Goal: Information Seeking & Learning: Learn about a topic

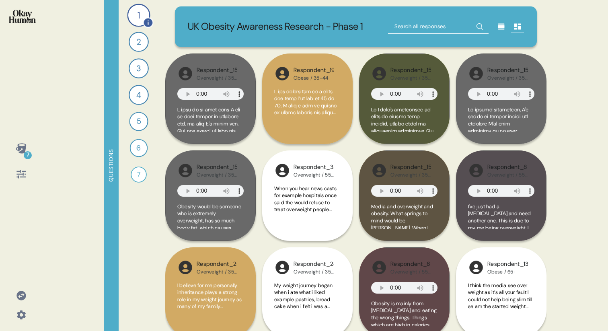
click at [136, 12] on div "1" at bounding box center [138, 15] width 23 height 23
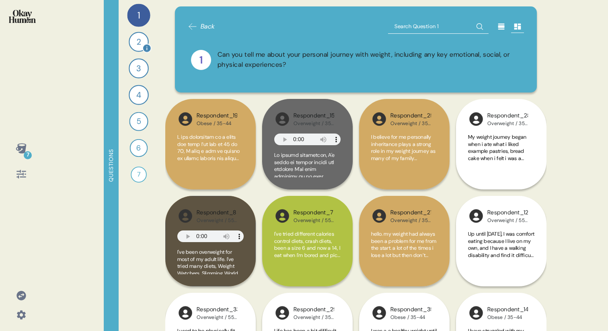
click at [136, 42] on div "2" at bounding box center [139, 42] width 20 height 20
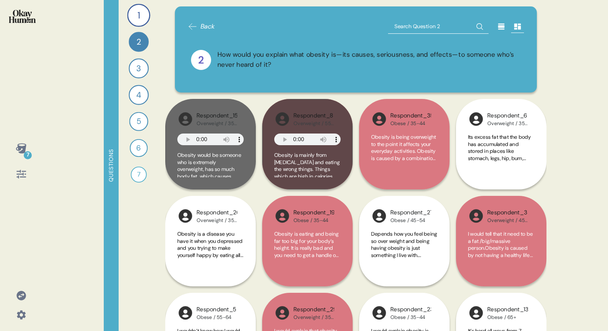
click at [21, 149] on icon at bounding box center [21, 148] width 11 height 11
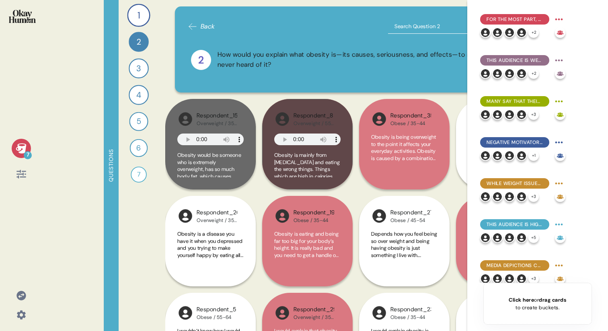
click at [62, 77] on div "7 Questions 1 Can you tell me about your personal journey with weight, includin…" at bounding box center [304, 165] width 608 height 331
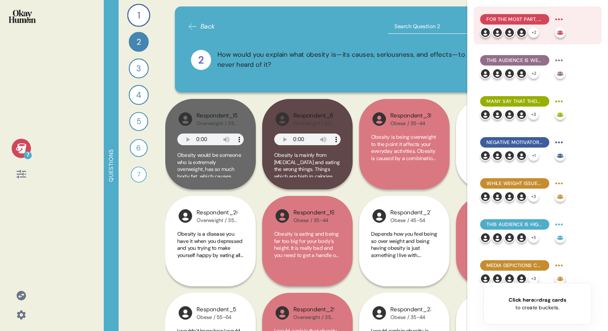
click at [513, 19] on span "For the most part, they explain obesity in simplistic terms emphasizing persona…" at bounding box center [515, 19] width 56 height 7
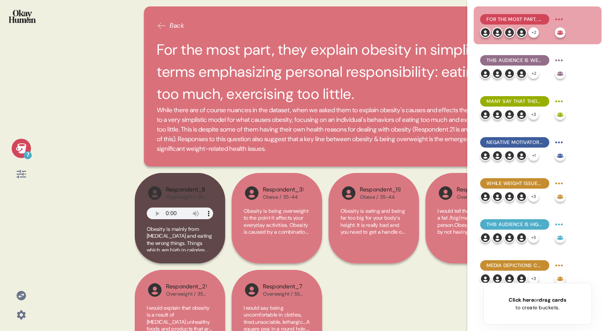
click at [115, 79] on div "7 Back For the most part, they explain obesity in simplistic terms emphasizing …" at bounding box center [304, 165] width 608 height 331
click at [16, 146] on icon at bounding box center [21, 148] width 11 height 11
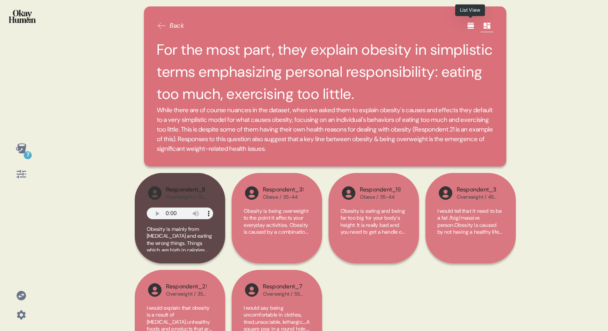
click at [472, 27] on icon at bounding box center [470, 26] width 6 height 6
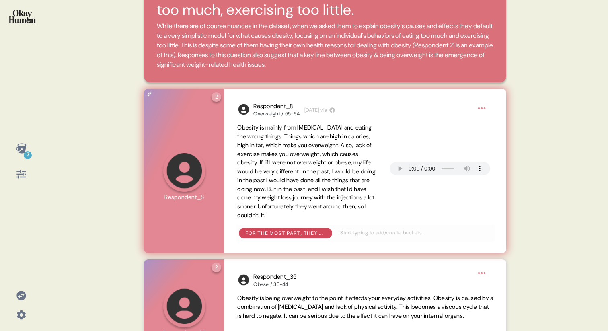
scroll to position [84, 0]
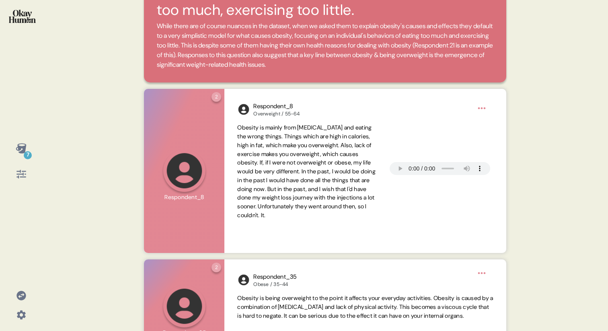
click at [22, 145] on icon at bounding box center [21, 148] width 11 height 11
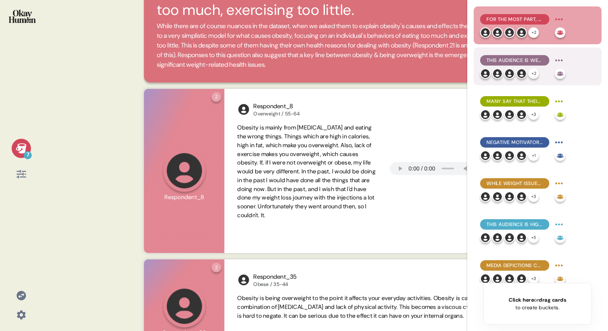
click at [503, 58] on span "This audience is well aware of the physical health issues related to being over…" at bounding box center [515, 60] width 56 height 7
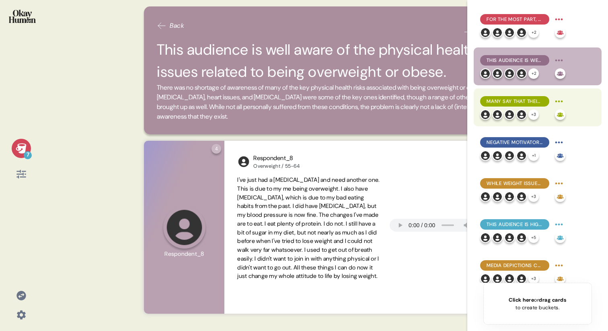
click at [500, 104] on span "Many say that their weight struggles have cost them social possibilities, with …" at bounding box center [515, 101] width 56 height 7
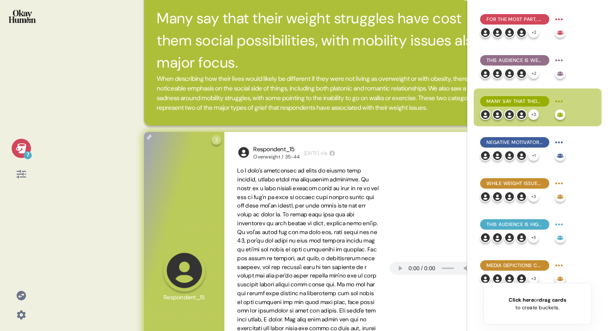
scroll to position [19, 0]
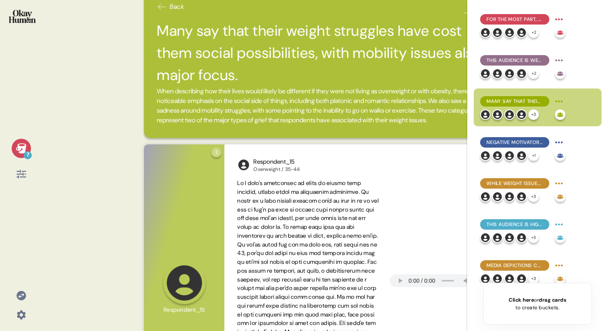
click at [17, 145] on icon at bounding box center [21, 148] width 11 height 11
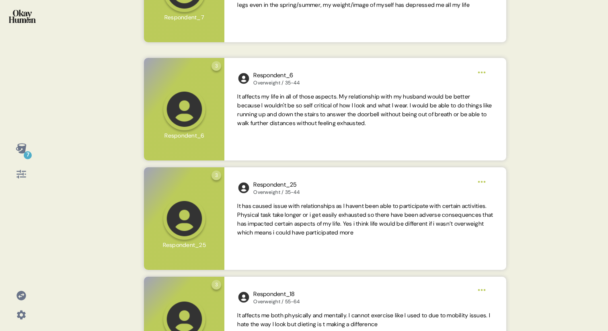
scroll to position [635, 0]
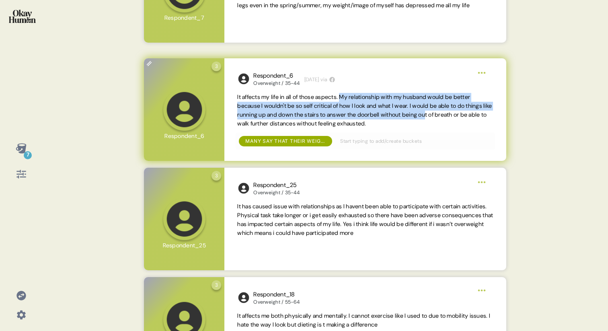
drag, startPoint x: 348, startPoint y: 107, endPoint x: 467, endPoint y: 126, distance: 120.6
click at [467, 126] on span "It affects my life in all of those aspects. My relationship with my husband wou…" at bounding box center [364, 109] width 255 height 33
click at [367, 107] on span "It affects my life in all of those aspects. My relationship with my husband wou…" at bounding box center [364, 109] width 255 height 33
drag, startPoint x: 237, startPoint y: 107, endPoint x: 424, endPoint y: 126, distance: 187.6
click at [424, 126] on span "It affects my life in all of those aspects. My relationship with my husband wou…" at bounding box center [364, 109] width 255 height 33
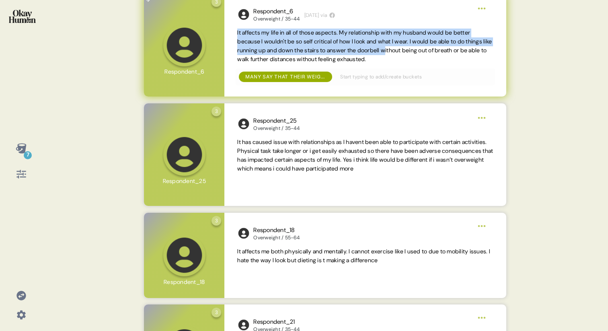
scroll to position [700, 0]
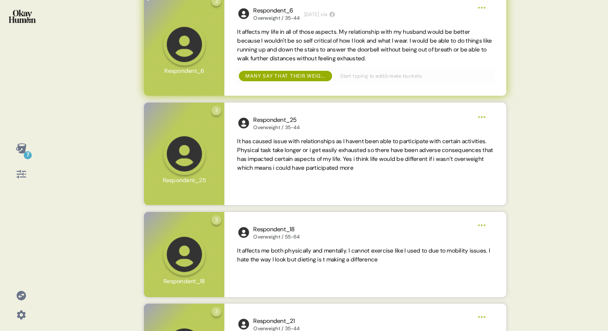
click at [363, 33] on div "Respondent_6 Overweight / 35-44 [DATE] via It affects my life in all of those a…" at bounding box center [365, 44] width 282 height 103
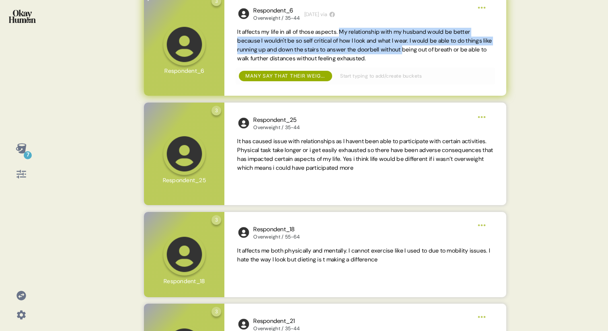
drag, startPoint x: 348, startPoint y: 41, endPoint x: 442, endPoint y: 61, distance: 95.5
click at [442, 61] on span "It affects my life in all of those aspects. My relationship with my husband wou…" at bounding box center [364, 44] width 255 height 33
copy span "My relationship with my husband would be better because I wouldn't be so self c…"
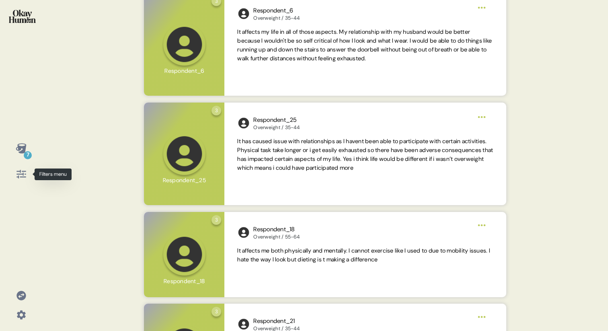
click at [18, 174] on icon at bounding box center [20, 174] width 9 height 8
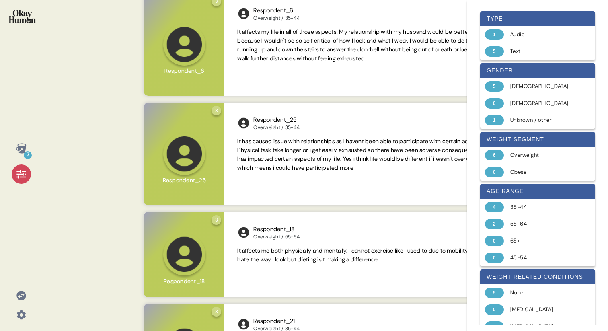
click at [19, 160] on div "7" at bounding box center [20, 161] width 29 height 45
click at [19, 149] on icon at bounding box center [21, 148] width 10 height 10
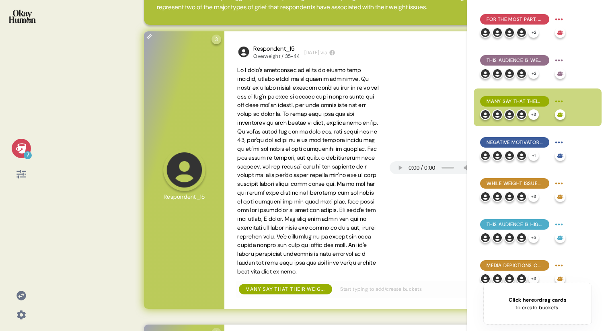
scroll to position [0, 0]
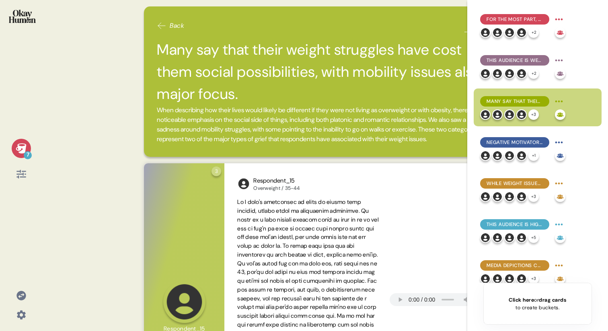
click at [19, 15] on img at bounding box center [22, 16] width 27 height 13
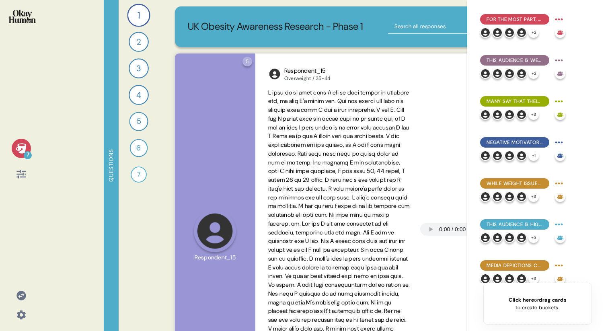
click at [408, 33] on input "text" at bounding box center [438, 26] width 101 height 14
paste input "My relationship with my husband would be better because I wouldn't be so self c…"
type input "My relationship with my husband would be better because I wouldn't be so self c…"
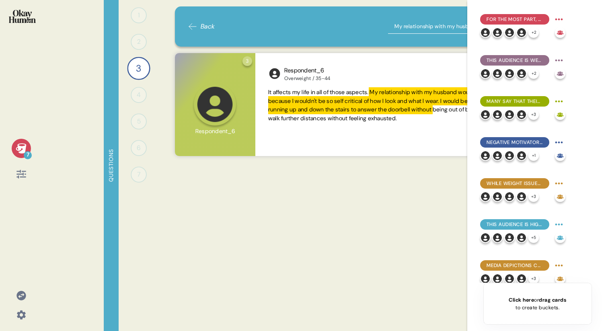
click at [346, 233] on div "Back My relationship with my husband would be better because I wouldn't be so s…" at bounding box center [355, 165] width 381 height 331
click at [18, 151] on icon at bounding box center [21, 148] width 11 height 11
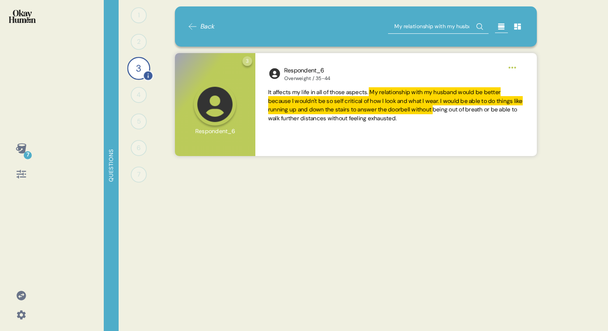
click at [138, 72] on div "3" at bounding box center [138, 68] width 23 height 23
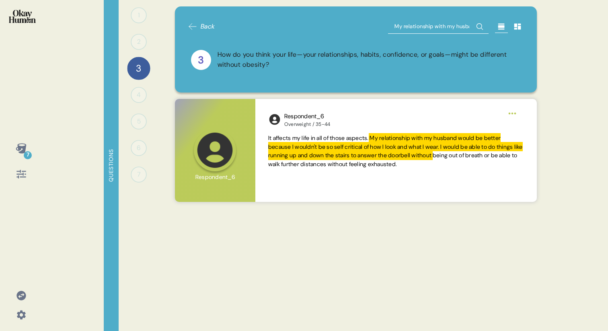
click at [198, 28] on span "Back" at bounding box center [201, 27] width 27 height 10
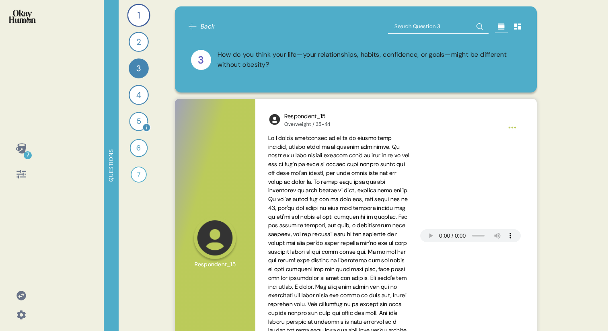
click at [130, 119] on div "5" at bounding box center [138, 121] width 19 height 19
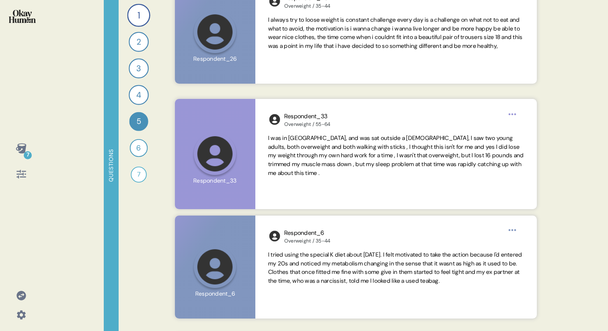
scroll to position [735, 0]
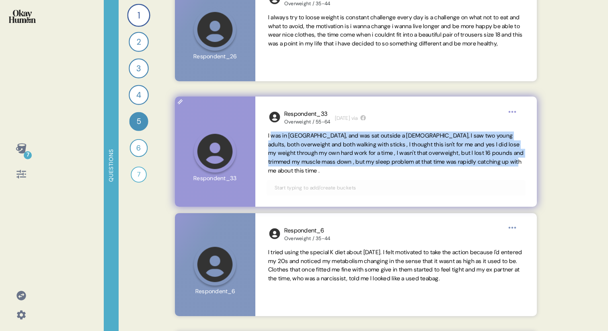
drag, startPoint x: 347, startPoint y: 172, endPoint x: 273, endPoint y: 139, distance: 80.9
click at [273, 139] on span "I was in [GEOGRAPHIC_DATA], and was sat outside a [DEMOGRAPHIC_DATA], I saw two…" at bounding box center [396, 154] width 256 height 44
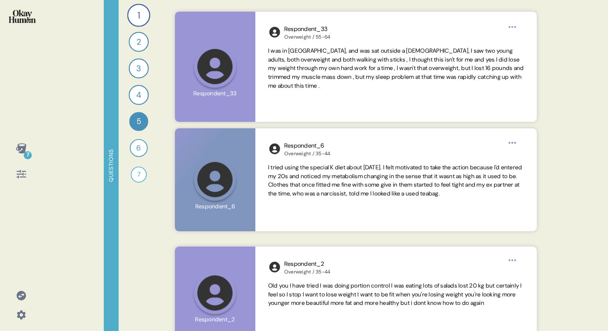
scroll to position [820, 0]
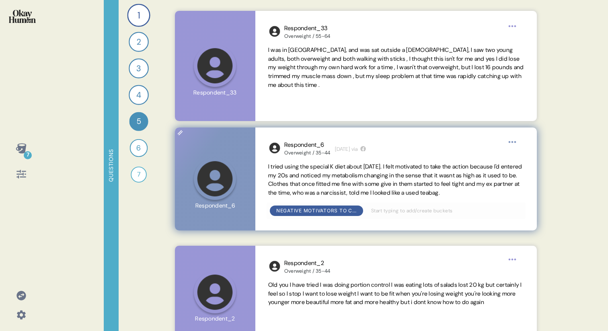
drag, startPoint x: 304, startPoint y: 199, endPoint x: 259, endPoint y: 156, distance: 62.3
click at [259, 156] on div "Respondent_6 Overweight / 35-44 [DATE] via I tried using the special K diet abo…" at bounding box center [396, 179] width 282 height 103
click at [306, 177] on span "I tried using the special K diet about [DATE]. I felt motivated to take the act…" at bounding box center [395, 179] width 254 height 33
drag, startPoint x: 292, startPoint y: 202, endPoint x: 266, endPoint y: 169, distance: 42.7
click at [266, 169] on div "Respondent_6 Overweight / 35-44 [DATE] via I tried using the special K diet abo…" at bounding box center [396, 179] width 282 height 103
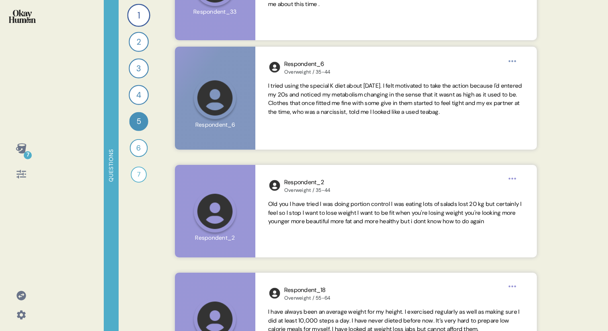
scroll to position [903, 0]
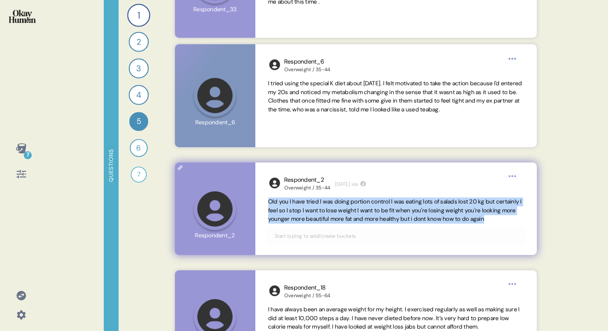
drag, startPoint x: 304, startPoint y: 229, endPoint x: 263, endPoint y: 205, distance: 47.1
click at [263, 205] on div "Respondent_2 Overweight / 35-44 [DATE] via Old you I have tried I was doing por…" at bounding box center [396, 209] width 282 height 93
click at [322, 224] on span "Old you I have tried I was doing portion control I was eating lots of salads lo…" at bounding box center [396, 211] width 256 height 26
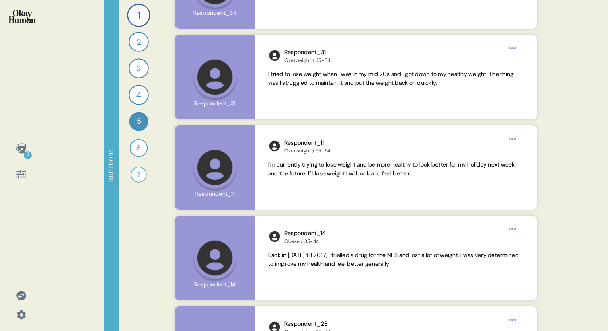
scroll to position [1836, 0]
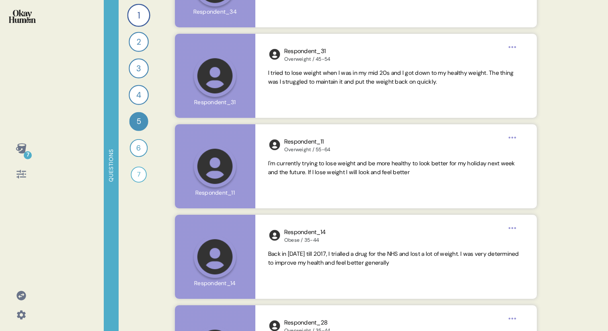
click at [330, 163] on span "I'm currently trying to lose weight and be more healthy to look better for my h…" at bounding box center [391, 168] width 247 height 16
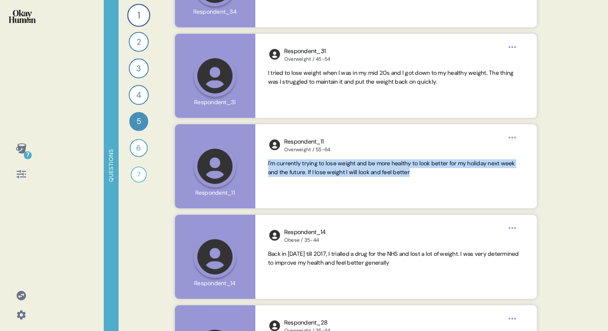
click at [330, 163] on span "I'm currently trying to lose weight and be more healthy to look better for my h…" at bounding box center [391, 168] width 247 height 16
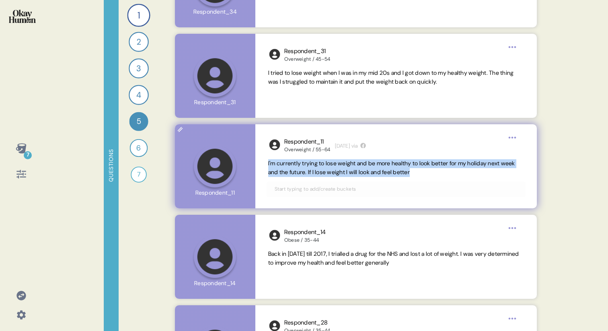
click at [355, 166] on span "I'm currently trying to lose weight and be more healthy to look better for my h…" at bounding box center [391, 168] width 247 height 16
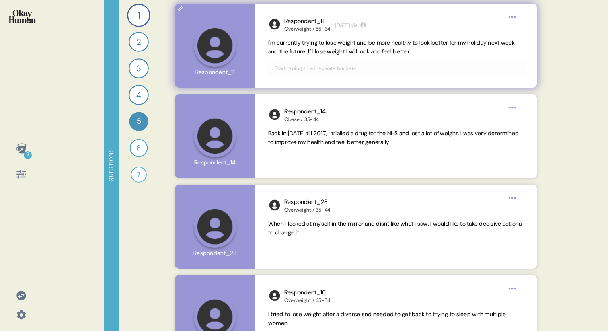
scroll to position [1958, 0]
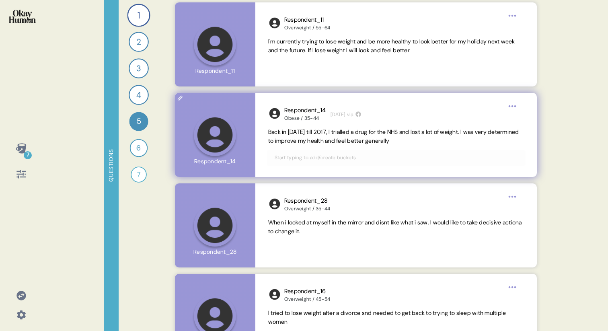
click at [337, 135] on span "Back in [DATE] till 2017, I trialled a drug for the NHS and lost a lot of weigh…" at bounding box center [393, 136] width 251 height 16
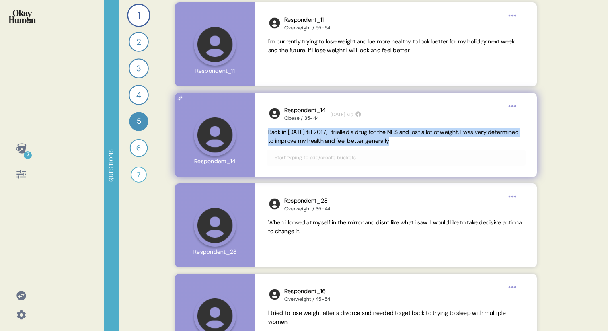
click at [337, 135] on span "Back in [DATE] till 2017, I trialled a drug for the NHS and lost a lot of weigh…" at bounding box center [393, 136] width 251 height 16
click at [383, 144] on span "Back in [DATE] till 2017, I trialled a drug for the NHS and lost a lot of weigh…" at bounding box center [393, 136] width 251 height 16
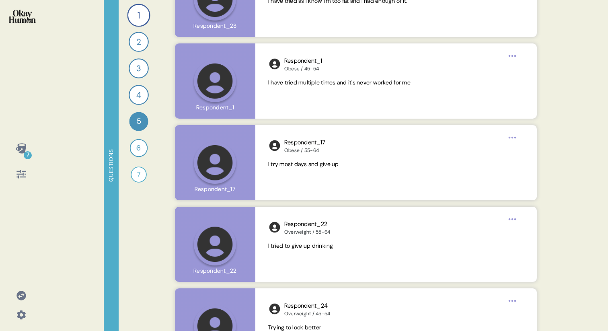
scroll to position [2941, 0]
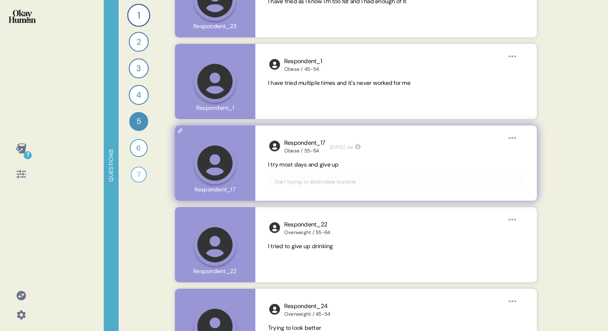
click at [329, 165] on span "I try most days and give up" at bounding box center [303, 164] width 71 height 7
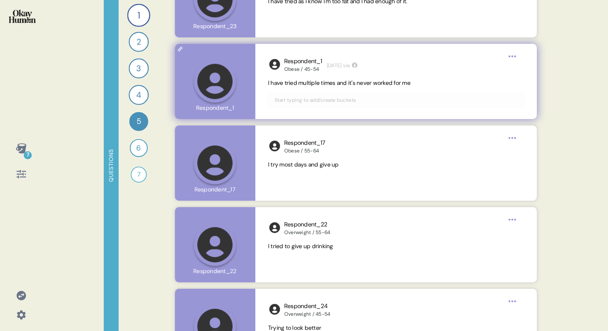
click at [289, 84] on span "I have tried multiple times and it's never worked for me" at bounding box center [339, 82] width 142 height 7
click at [339, 86] on span "I have tried multiple times and it's never worked for me" at bounding box center [339, 82] width 142 height 7
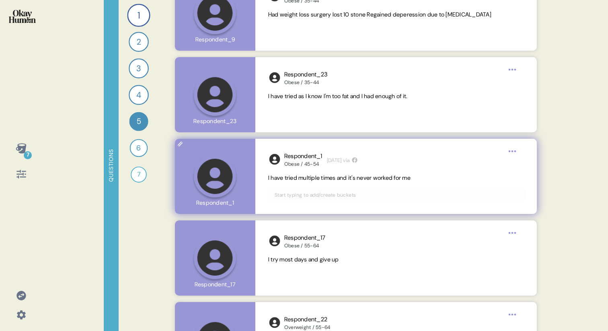
scroll to position [2845, 0]
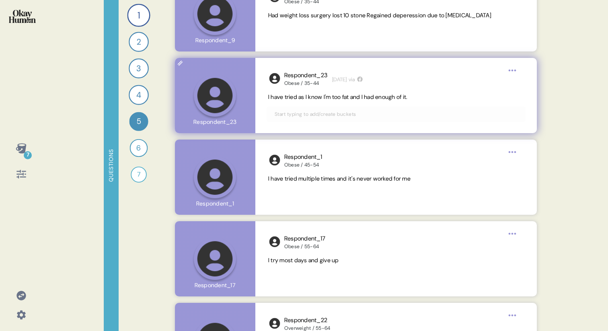
click at [302, 98] on span "I have tried as I know I'm too fat and I had enough of it." at bounding box center [338, 96] width 140 height 7
click at [325, 98] on span "I have tried as I know I'm too fat and I had enough of it." at bounding box center [338, 96] width 140 height 7
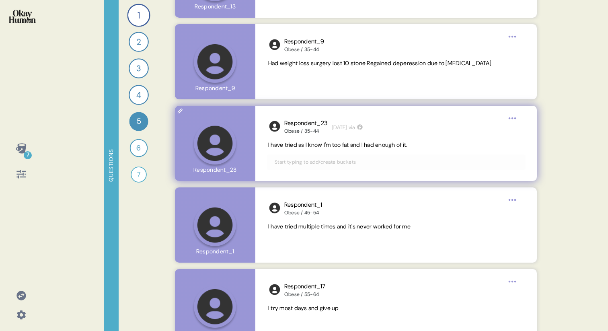
scroll to position [2794, 0]
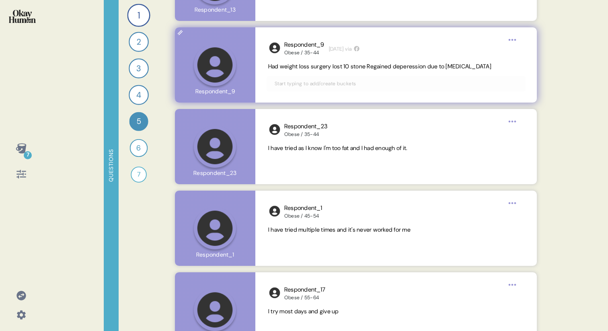
click at [316, 64] on span "Had weight loss surgery lost 10 stone Regained deperession due to [MEDICAL_DATA]" at bounding box center [379, 66] width 223 height 7
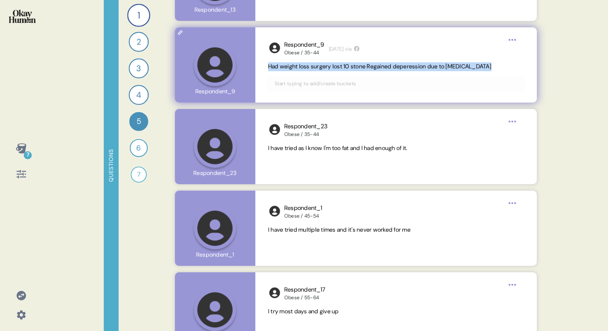
click at [316, 64] on span "Had weight loss surgery lost 10 stone Regained deperession due to [MEDICAL_DATA]" at bounding box center [379, 66] width 223 height 7
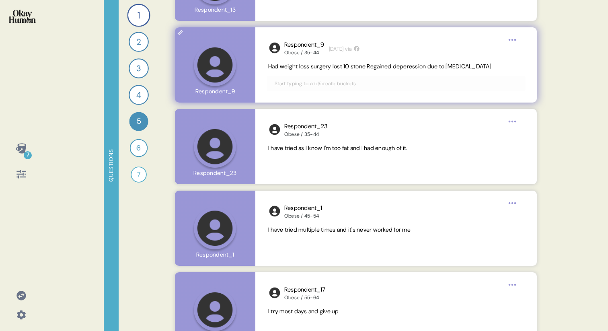
click at [332, 67] on span "Had weight loss surgery lost 10 stone Regained deperession due to [MEDICAL_DATA]" at bounding box center [379, 66] width 223 height 7
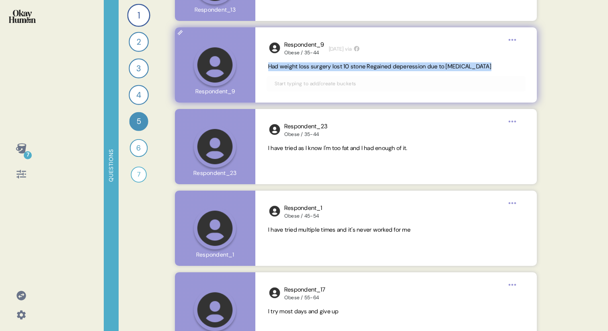
click at [332, 67] on span "Had weight loss surgery lost 10 stone Regained deperession due to [MEDICAL_DATA]" at bounding box center [379, 66] width 223 height 7
click at [348, 70] on span "Had weight loss surgery lost 10 stone Regained deperession due to [MEDICAL_DATA]" at bounding box center [379, 66] width 223 height 7
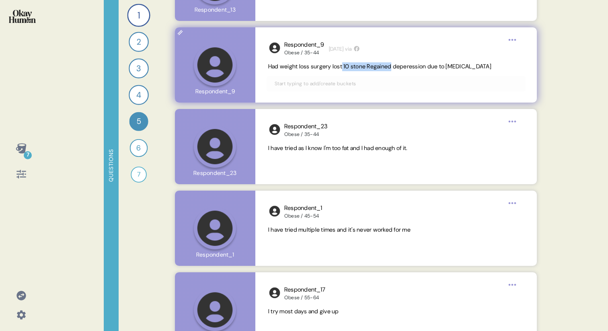
drag, startPoint x: 351, startPoint y: 68, endPoint x: 398, endPoint y: 68, distance: 47.1
click at [398, 68] on span "Had weight loss surgery lost 10 stone Regained deperession due to [MEDICAL_DATA]" at bounding box center [379, 66] width 223 height 7
drag, startPoint x: 398, startPoint y: 66, endPoint x: 372, endPoint y: 66, distance: 26.1
click at [372, 66] on span "Had weight loss surgery lost 10 stone Regained deperession due to [MEDICAL_DATA]" at bounding box center [379, 66] width 223 height 7
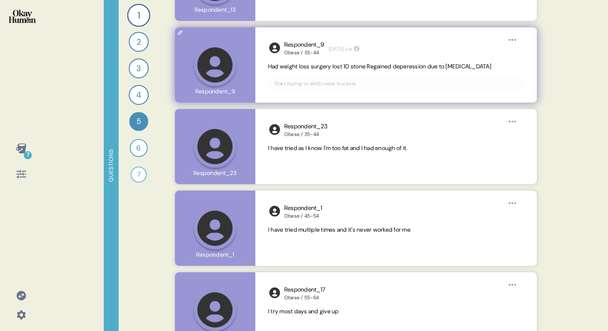
click at [314, 66] on span "Had weight loss surgery lost 10 stone Regained deperession due to [MEDICAL_DATA]" at bounding box center [379, 66] width 223 height 7
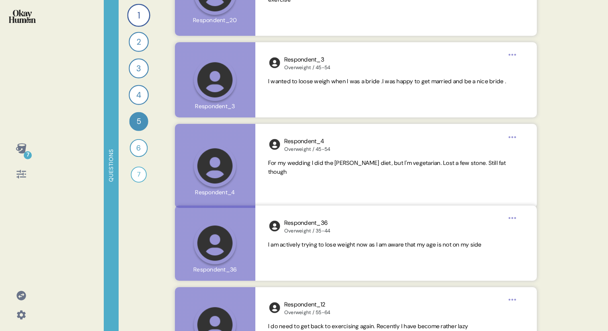
scroll to position [2370, 0]
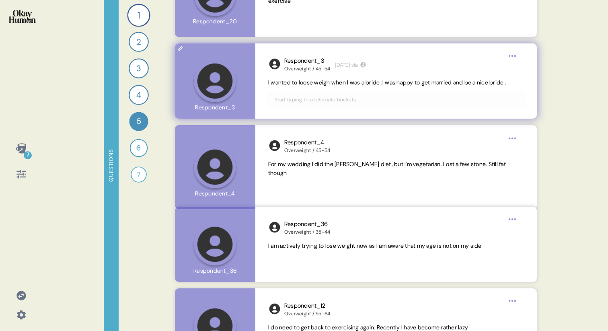
click at [316, 84] on span "I wanted to loose weigh when I was a bride .I was happy to get married and be a…" at bounding box center [387, 82] width 238 height 7
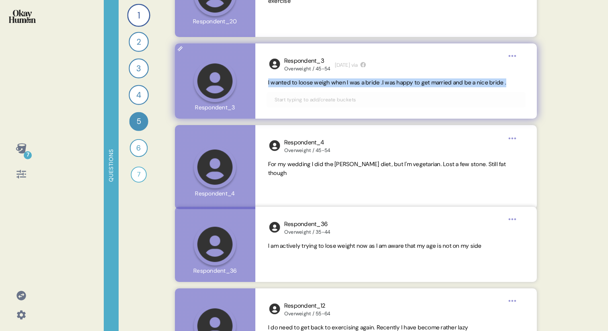
click at [316, 84] on span "I wanted to loose weigh when I was a bride .I was happy to get married and be a…" at bounding box center [387, 82] width 238 height 7
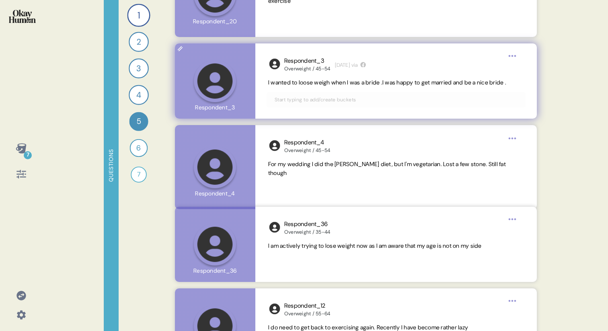
click at [338, 87] on div "Respondent_3 Overweight / 45-54 [DATE] via I wanted to loose weigh when I was a…" at bounding box center [396, 80] width 282 height 75
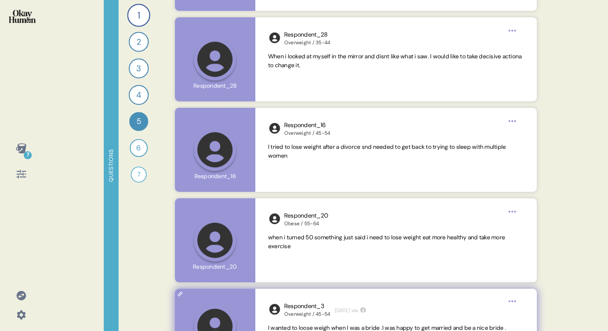
scroll to position [2120, 0]
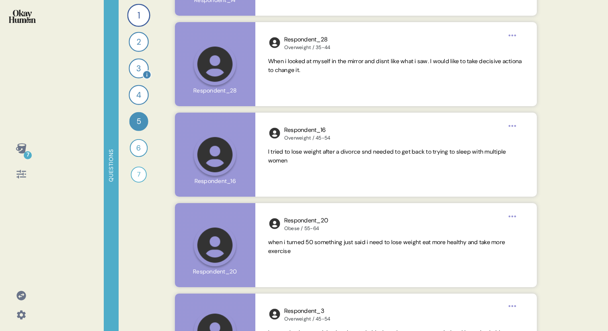
click at [135, 68] on div "3" at bounding box center [139, 68] width 20 height 20
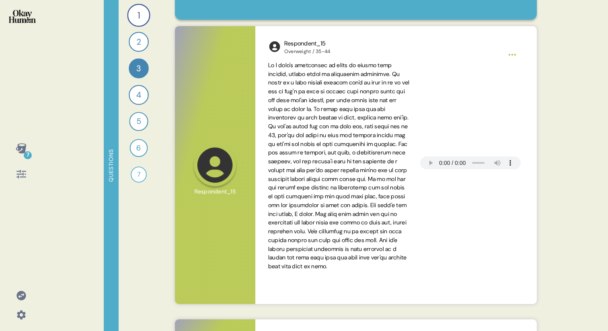
scroll to position [73, 0]
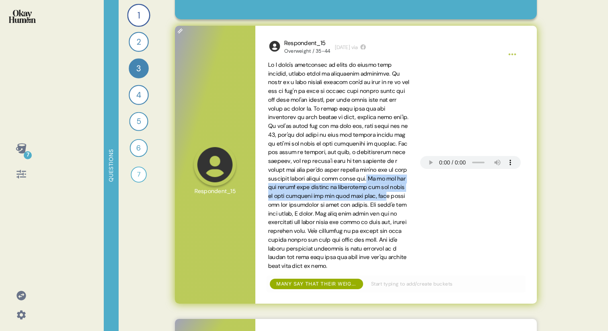
drag, startPoint x: 373, startPoint y: 188, endPoint x: 384, endPoint y: 210, distance: 24.6
click at [384, 210] on span at bounding box center [339, 165] width 142 height 208
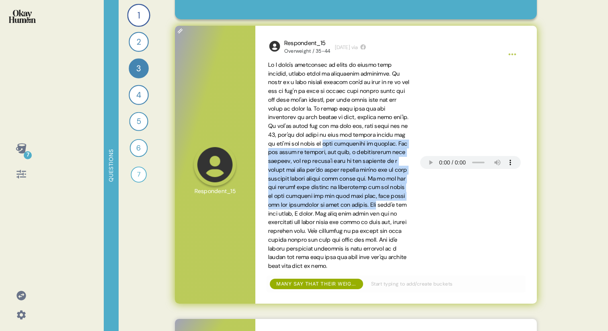
drag, startPoint x: 395, startPoint y: 215, endPoint x: 264, endPoint y: 154, distance: 144.2
click at [264, 154] on div "Respondent_15 Overweight / 35-44 [DATE] via Many say that their weight struggle…" at bounding box center [396, 165] width 282 height 278
click at [340, 184] on span at bounding box center [339, 165] width 142 height 208
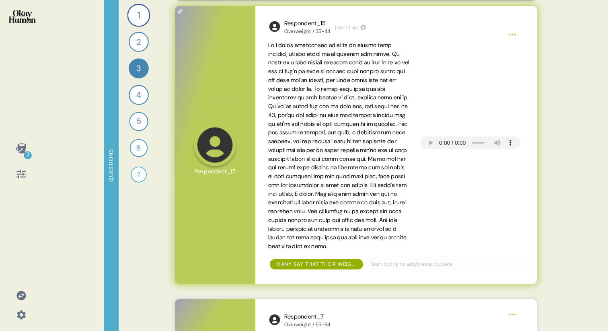
scroll to position [94, 0]
